Goal: Task Accomplishment & Management: Use online tool/utility

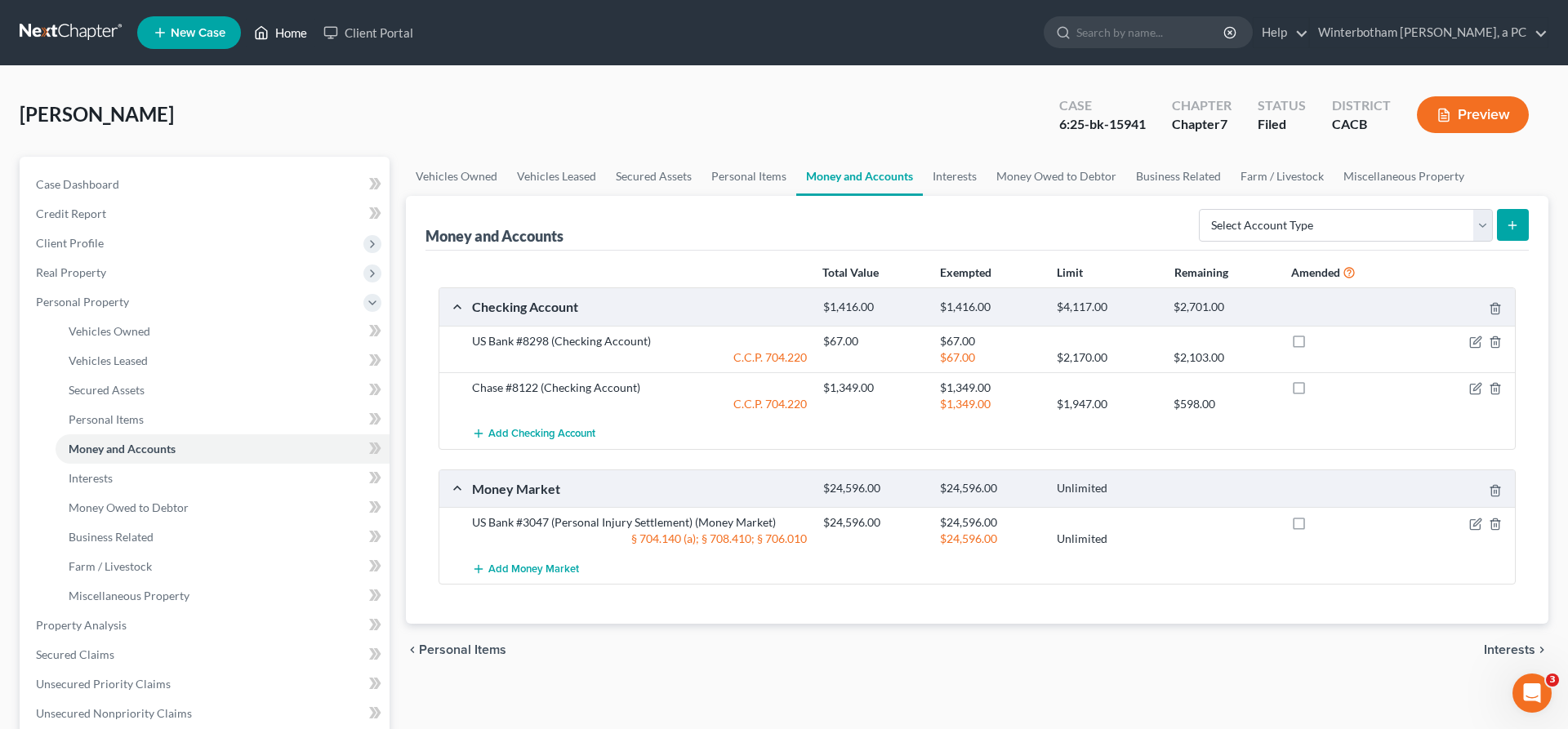
click at [246, 27] on link "Home" at bounding box center [281, 32] width 69 height 29
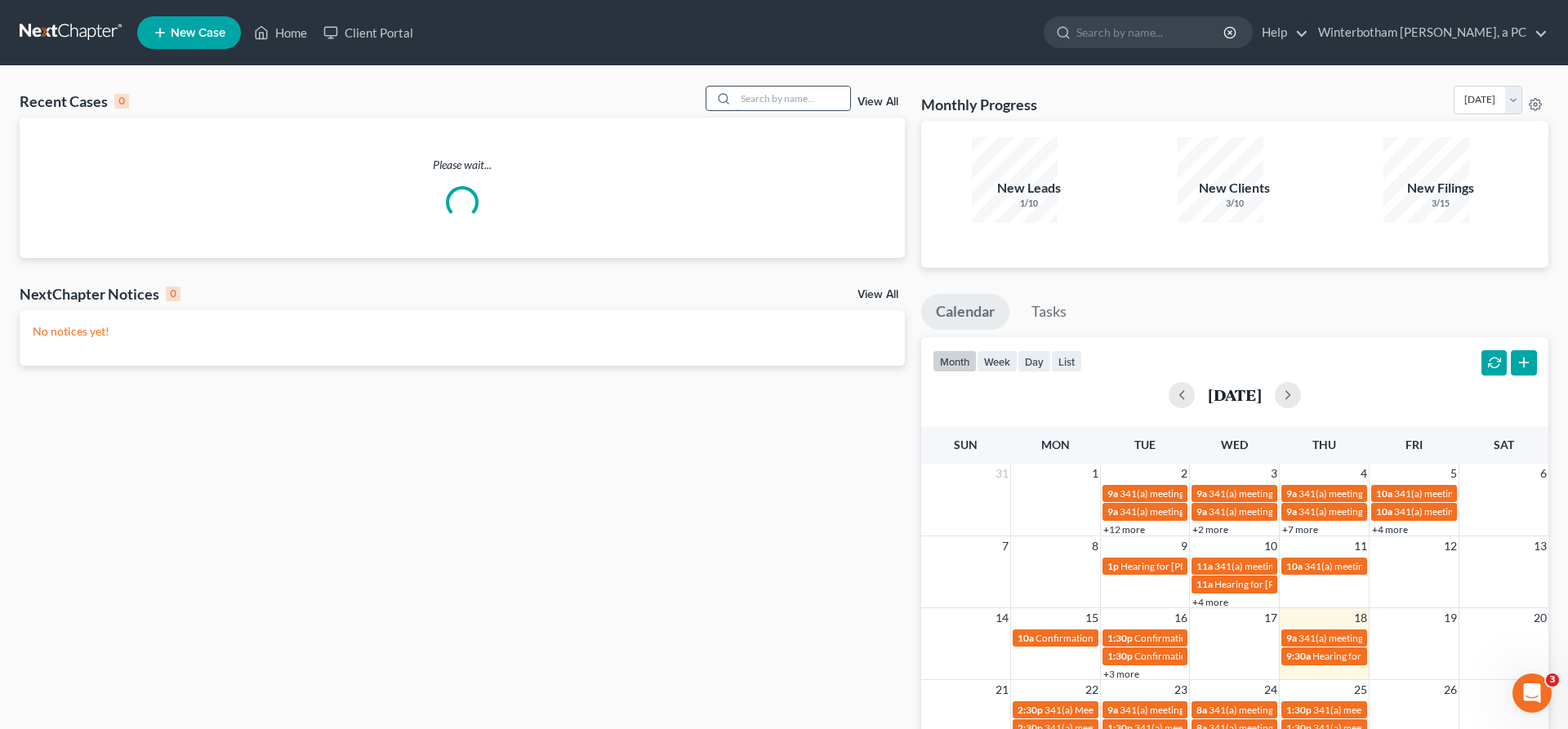
click at [830, 87] on input "search" at bounding box center [793, 98] width 114 height 24
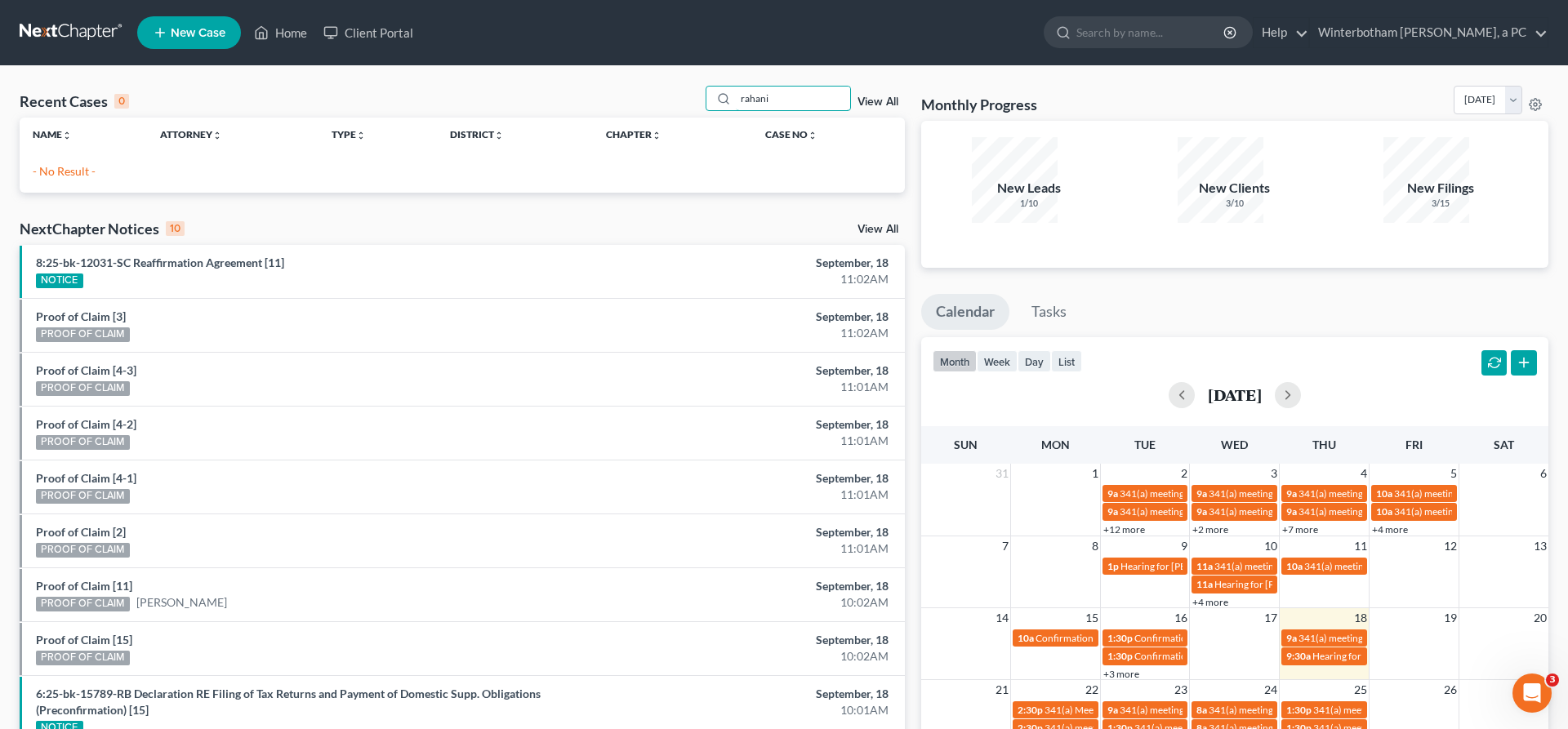
drag, startPoint x: 804, startPoint y: 81, endPoint x: 690, endPoint y: 81, distance: 114.0
click at [736, 87] on input "rahani" at bounding box center [793, 98] width 114 height 24
type input "rohani"
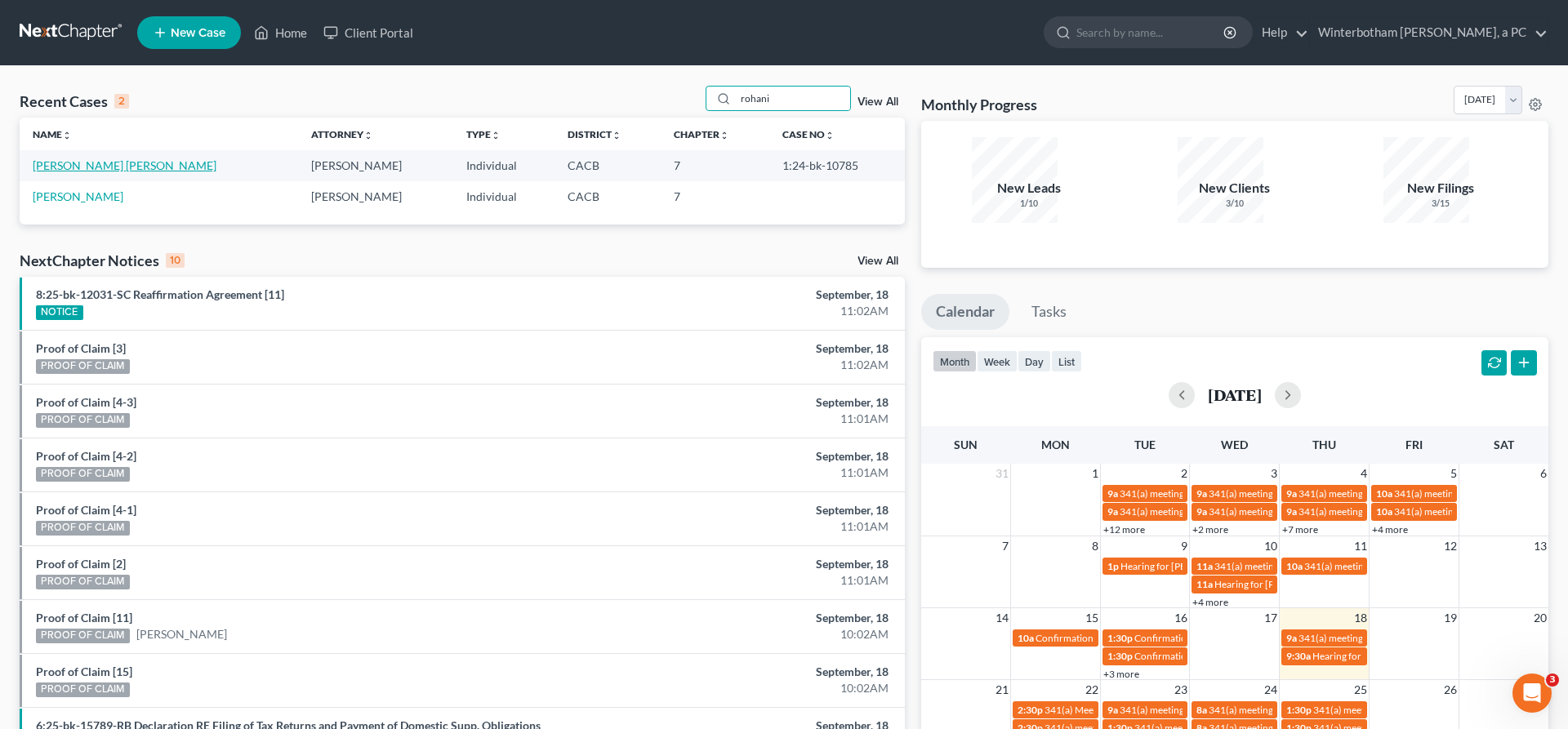
click at [120, 159] on link "[PERSON_NAME] [PERSON_NAME]" at bounding box center [124, 166] width 183 height 14
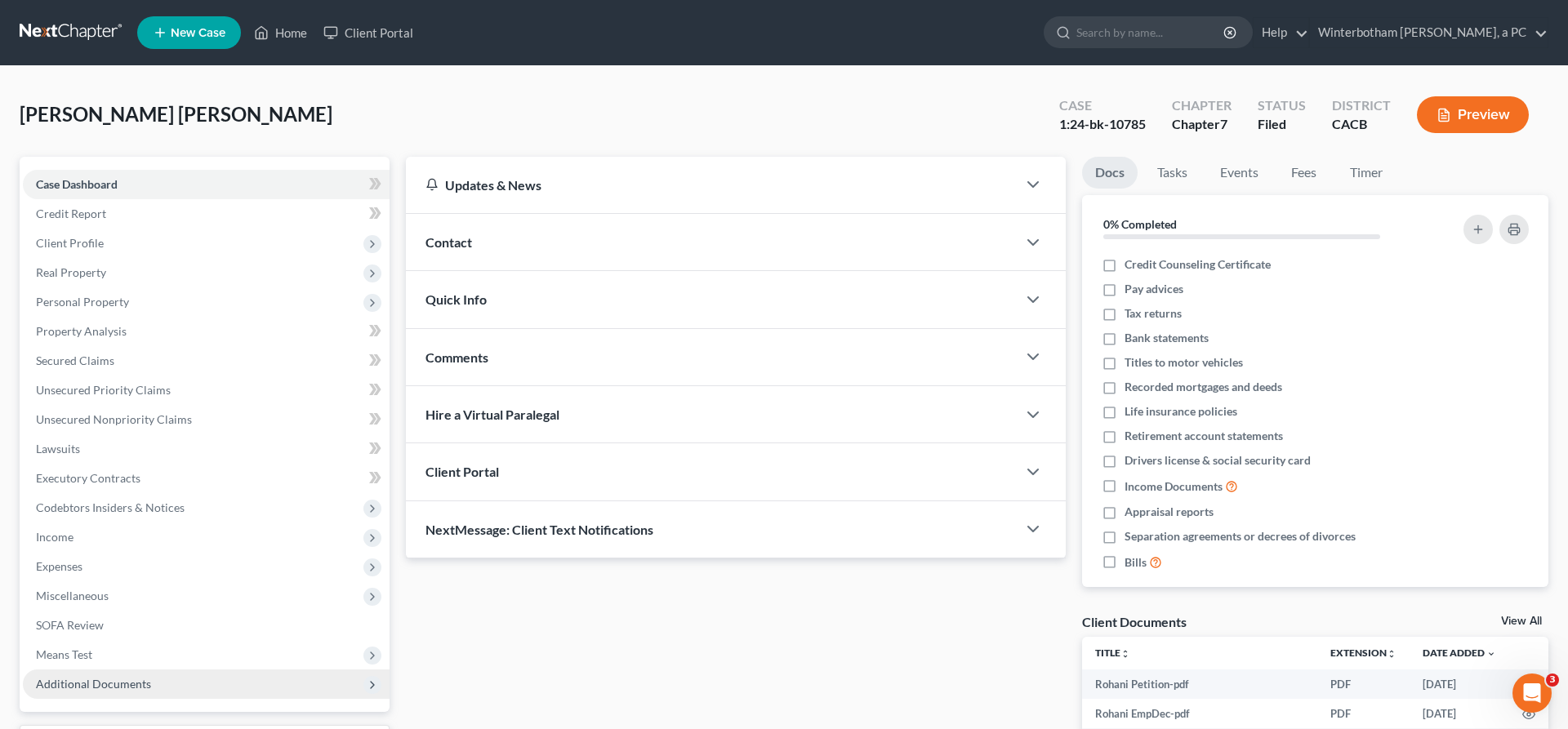
click at [94, 677] on span "Additional Documents" at bounding box center [94, 684] width 115 height 14
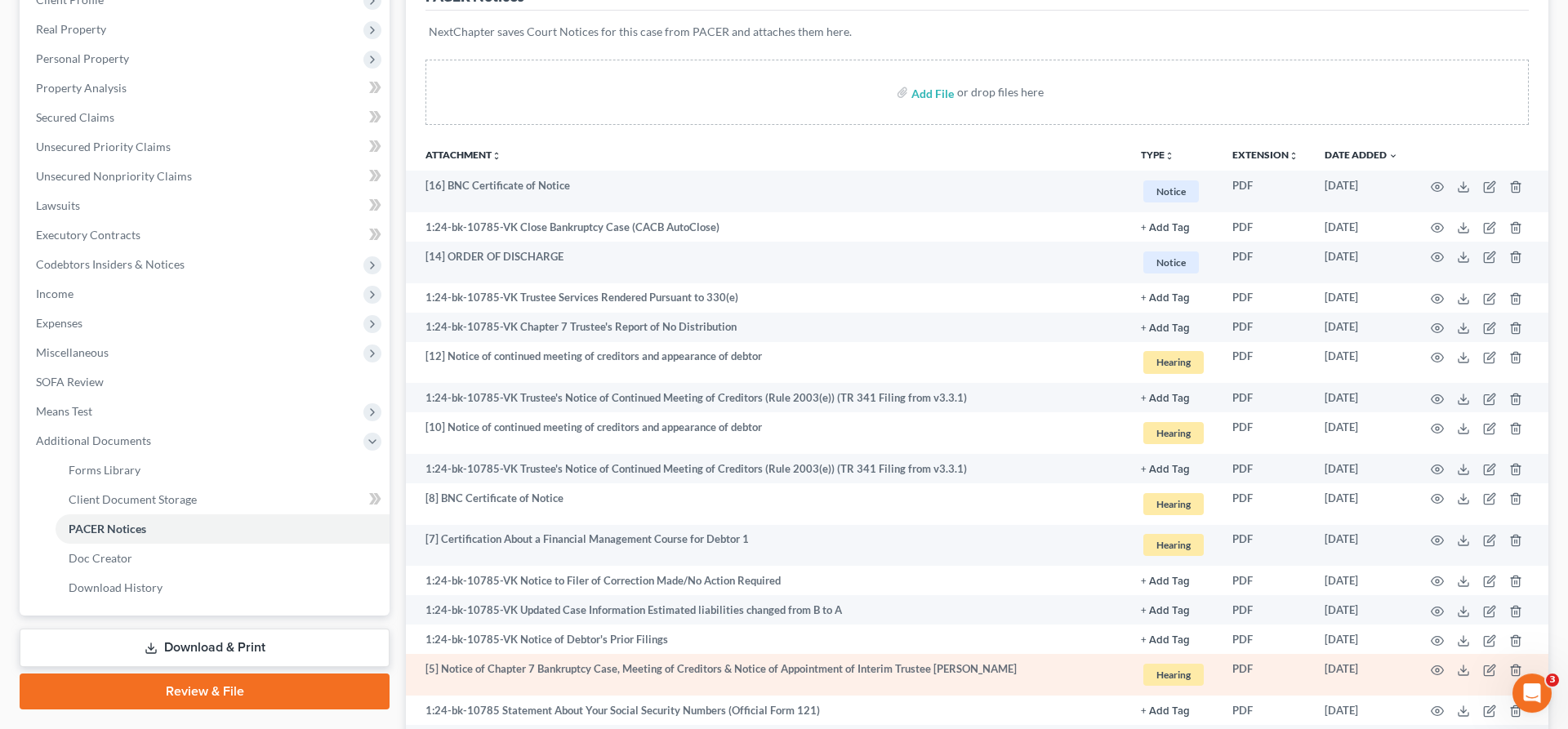
scroll to position [248, 0]
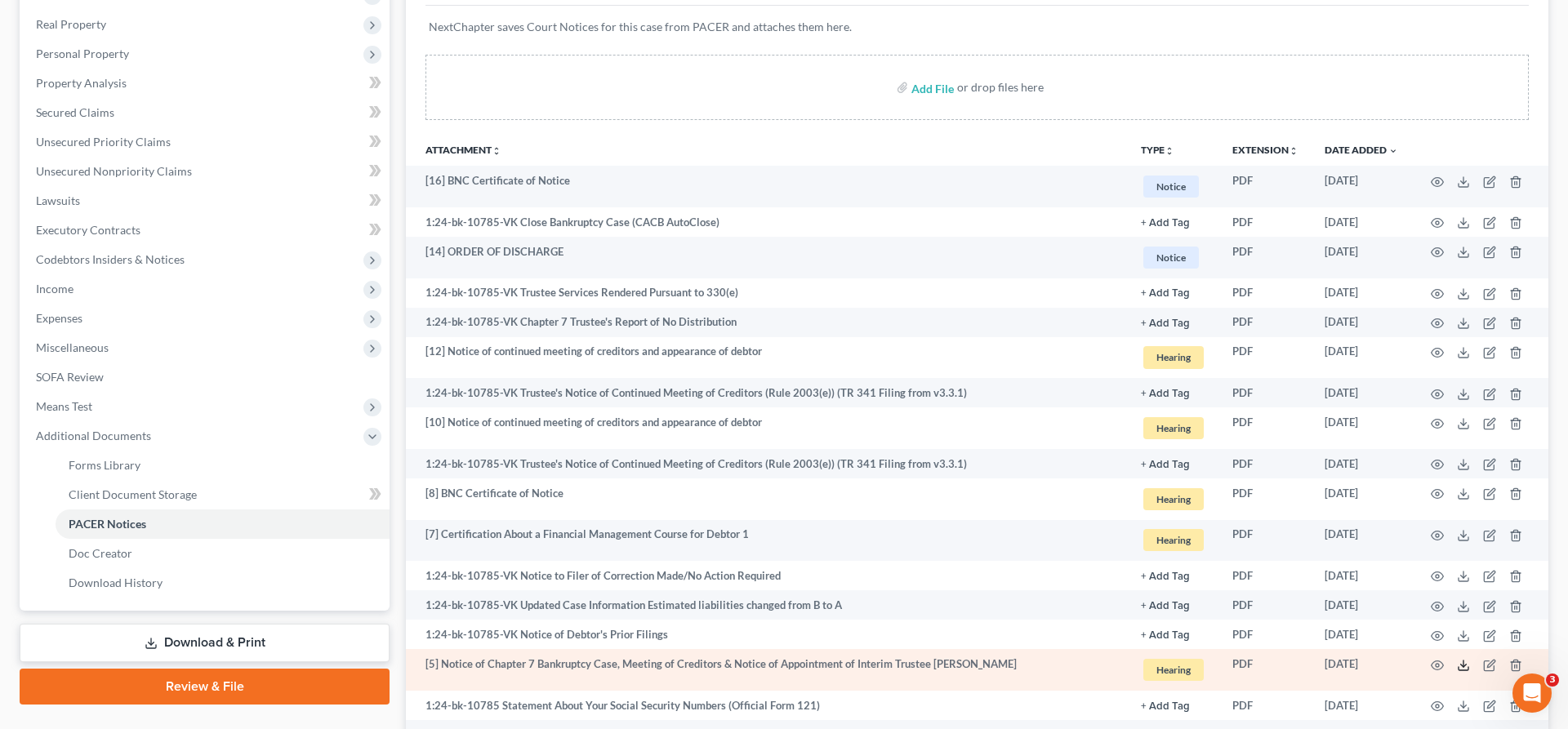
click at [1471, 659] on icon at bounding box center [1463, 665] width 13 height 13
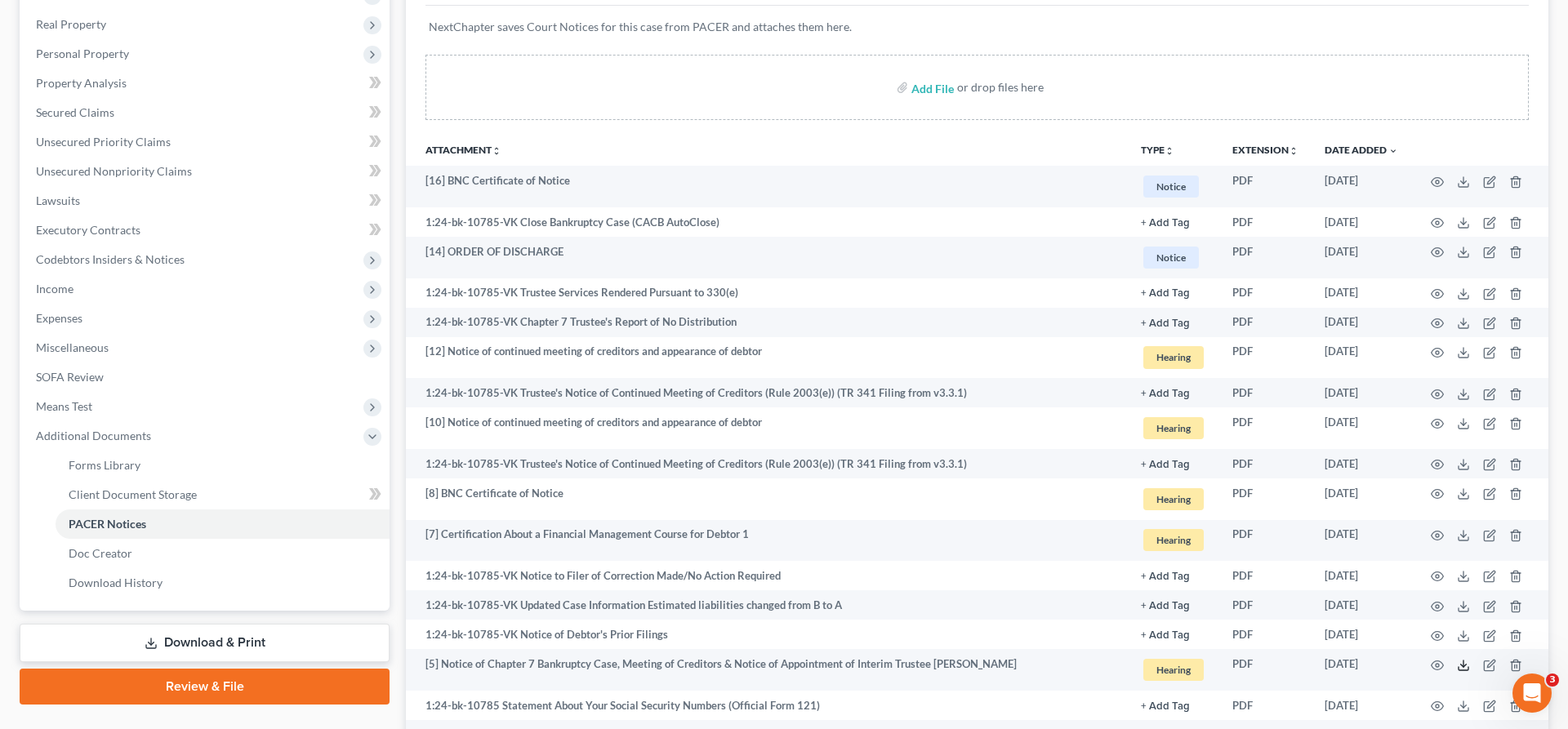
scroll to position [0, 0]
